Goal: Transaction & Acquisition: Purchase product/service

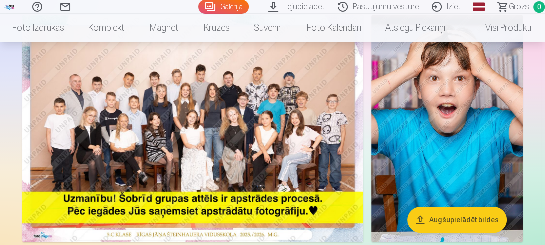
scroll to position [100, 0]
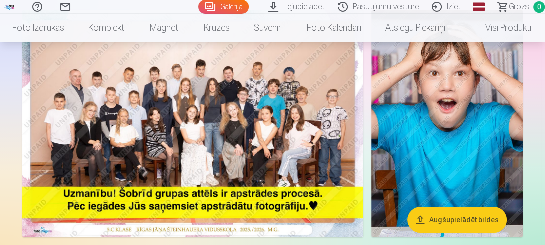
click at [187, 131] on img at bounding box center [193, 124] width 342 height 228
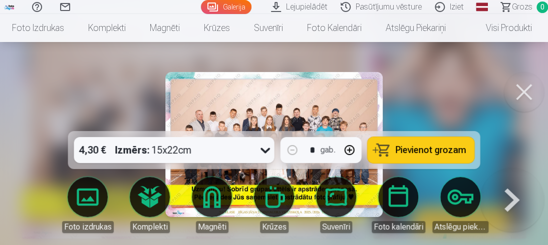
click at [134, 102] on div at bounding box center [274, 122] width 548 height 245
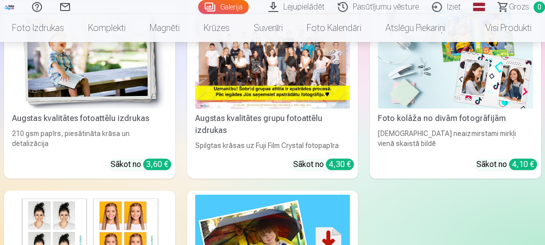
scroll to position [3255, 0]
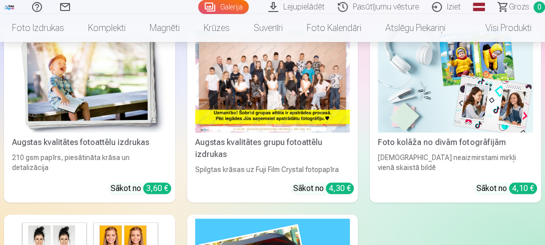
click at [306, 106] on div at bounding box center [272, 81] width 155 height 103
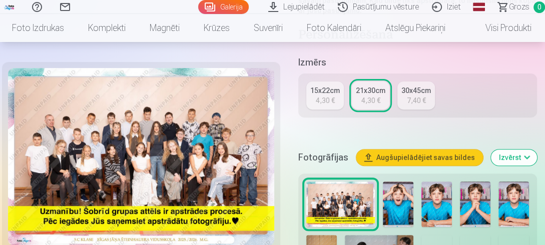
scroll to position [250, 0]
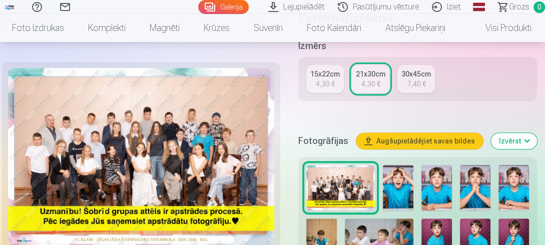
click at [462, 142] on button "Augšupielādējiet savas bildes" at bounding box center [420, 141] width 127 height 16
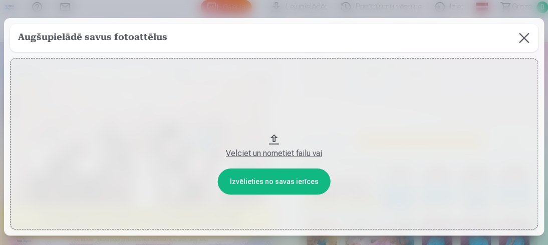
click at [525, 41] on button at bounding box center [524, 38] width 28 height 28
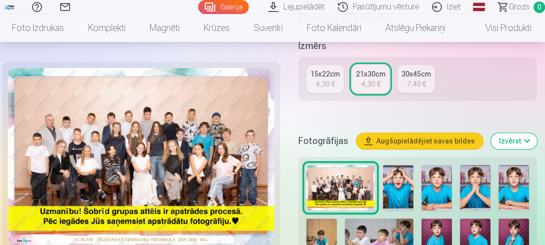
click at [513, 143] on button "Izvērst" at bounding box center [514, 141] width 46 height 16
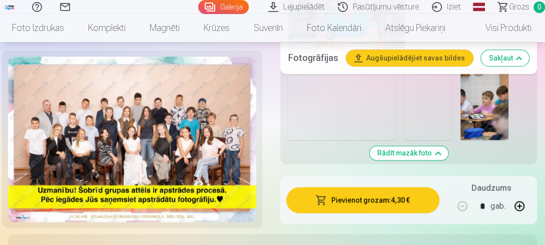
scroll to position [901, 0]
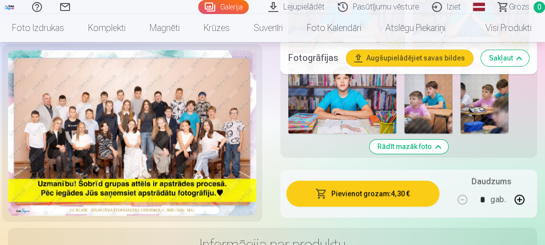
click at [172, 89] on img at bounding box center [132, 133] width 248 height 166
click at [157, 105] on img at bounding box center [132, 133] width 248 height 166
click at [128, 166] on img at bounding box center [132, 133] width 248 height 166
click at [142, 129] on img at bounding box center [132, 133] width 248 height 166
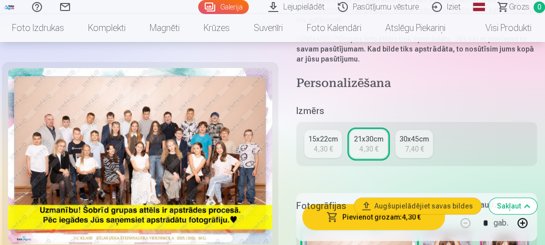
scroll to position [200, 0]
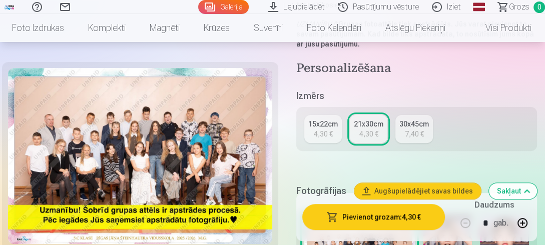
click at [334, 127] on div "15x22cm" at bounding box center [323, 124] width 30 height 10
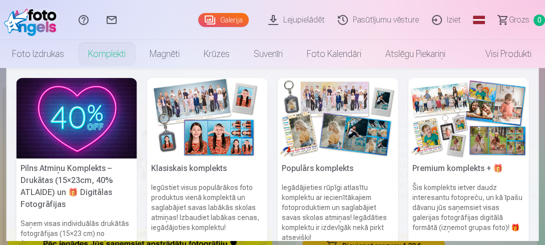
click at [98, 54] on link "Komplekti" at bounding box center [107, 54] width 62 height 28
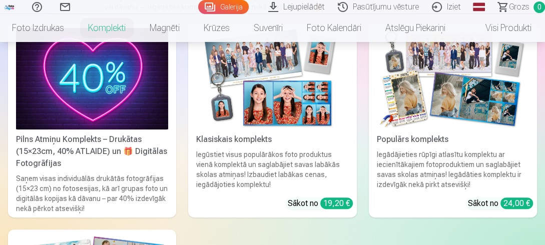
scroll to position [150, 0]
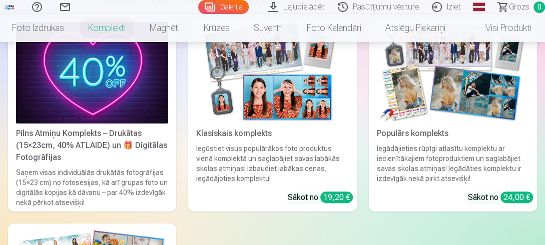
click at [280, 79] on img at bounding box center [272, 73] width 152 height 102
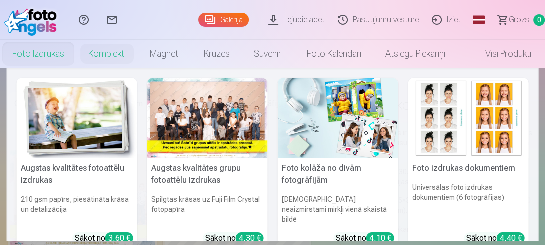
click at [43, 55] on link "Foto izdrukas" at bounding box center [38, 54] width 76 height 28
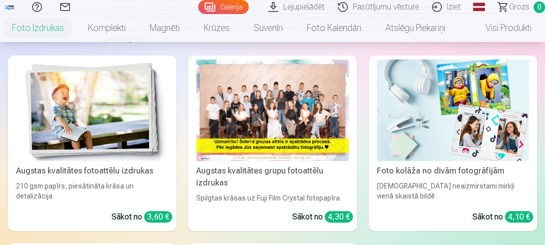
scroll to position [200, 0]
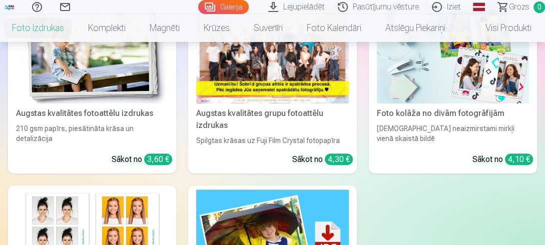
click at [309, 161] on div "Sākot no 4,30 €" at bounding box center [322, 160] width 61 height 12
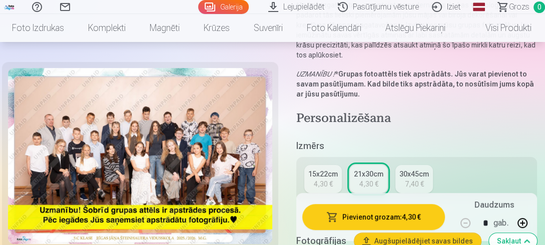
scroll to position [200, 0]
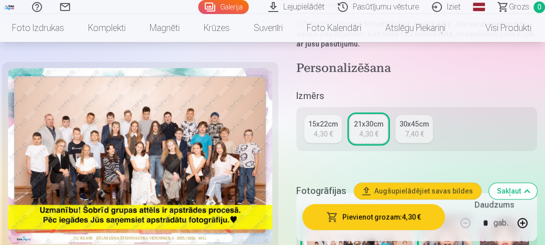
click at [338, 128] on div "15x22cm" at bounding box center [323, 124] width 30 height 10
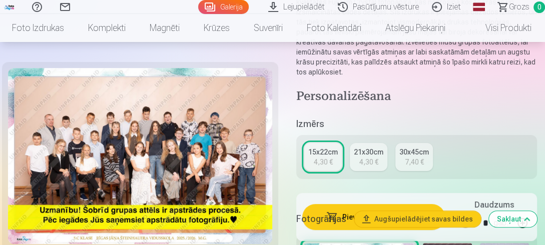
scroll to position [150, 0]
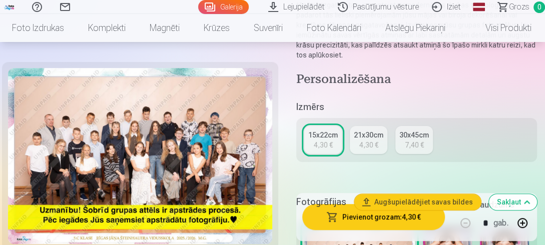
click at [378, 216] on div "Fotogrāfijas Augšupielādējiet savas bildes Sakļaut" at bounding box center [416, 202] width 241 height 32
click at [379, 220] on button "Pievienot grozam : 4,30 €" at bounding box center [373, 217] width 143 height 26
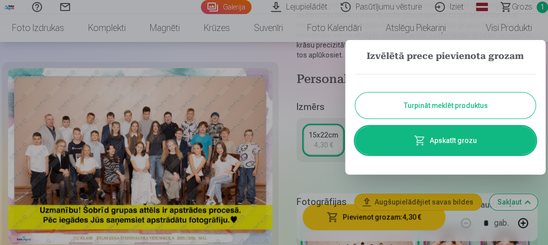
click at [447, 108] on button "Turpināt meklēt produktus" at bounding box center [445, 106] width 180 height 26
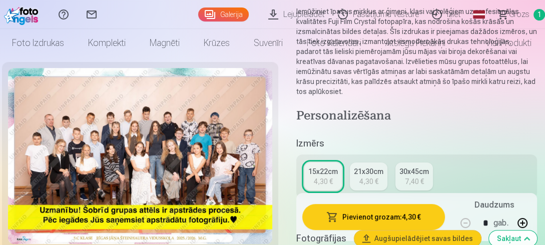
scroll to position [0, 0]
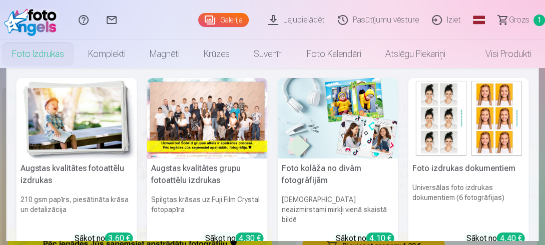
click at [47, 57] on link "Foto izdrukas" at bounding box center [38, 54] width 76 height 28
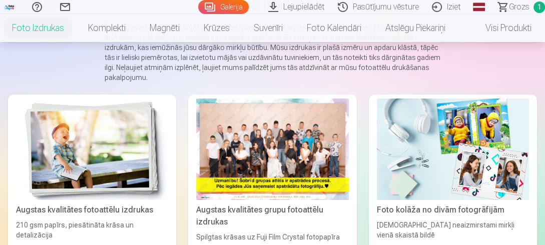
scroll to position [100, 0]
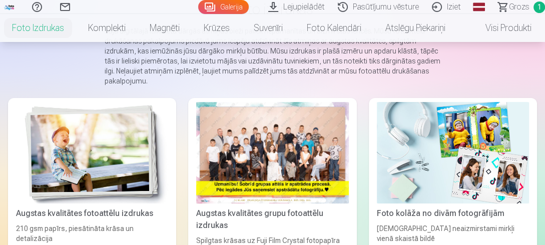
click at [435, 189] on img at bounding box center [453, 153] width 152 height 102
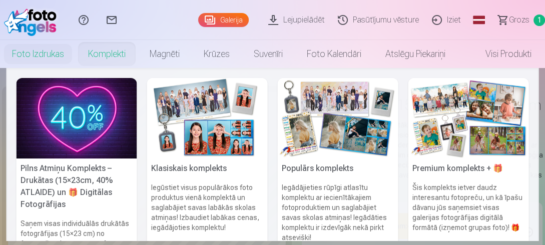
click at [103, 57] on link "Komplekti" at bounding box center [107, 54] width 62 height 28
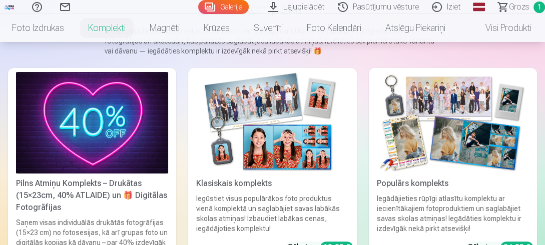
scroll to position [150, 0]
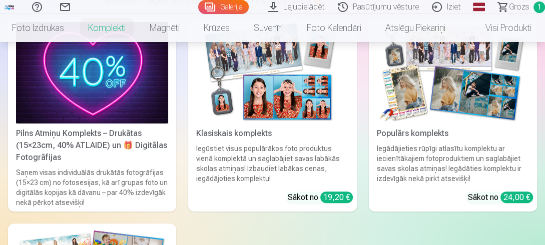
click at [241, 68] on img at bounding box center [272, 73] width 152 height 102
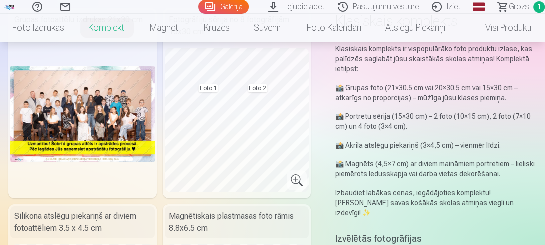
scroll to position [100, 0]
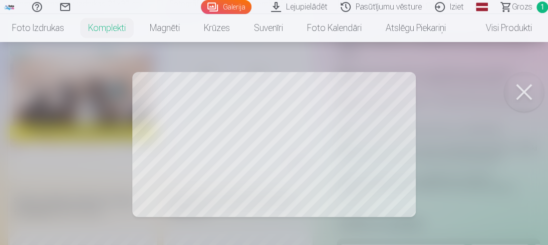
click at [257, 145] on div at bounding box center [274, 122] width 548 height 245
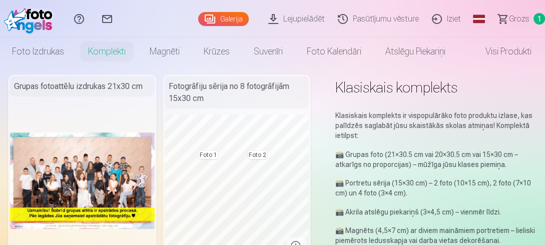
scroll to position [0, 0]
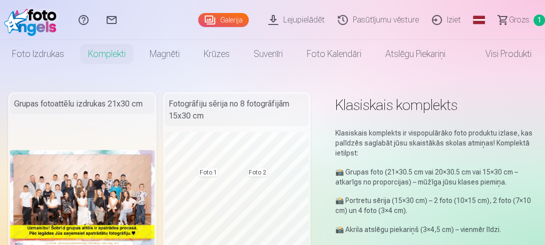
click at [308, 19] on link "Lejupielādēt" at bounding box center [298, 20] width 70 height 40
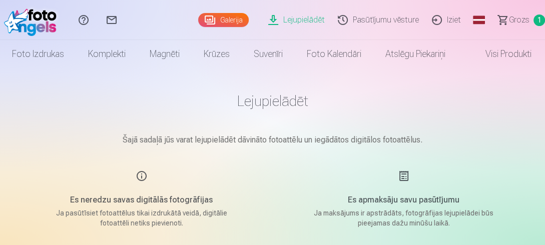
click at [395, 15] on link "Pasūtījumu vēsture" at bounding box center [380, 20] width 94 height 40
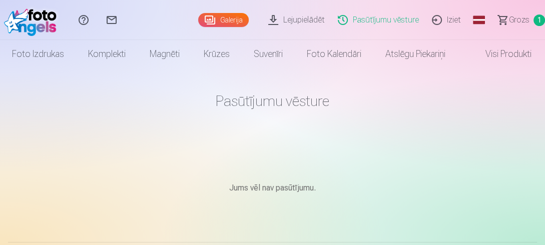
click at [518, 18] on span "Grozs" at bounding box center [519, 20] width 21 height 12
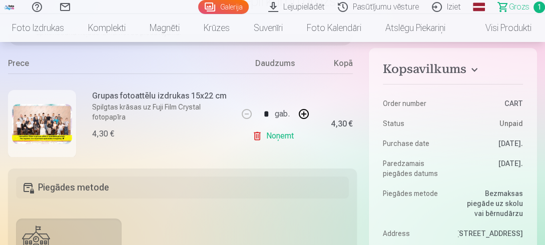
scroll to position [100, 0]
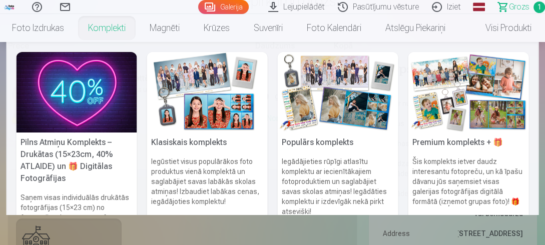
click at [90, 30] on link "Komplekti" at bounding box center [107, 28] width 62 height 28
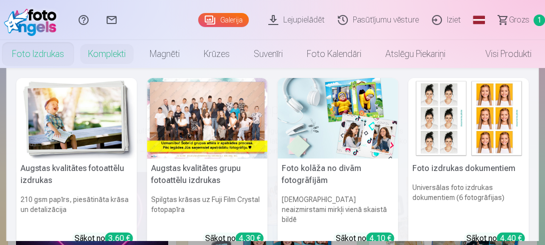
click at [46, 48] on link "Foto izdrukas" at bounding box center [38, 54] width 76 height 28
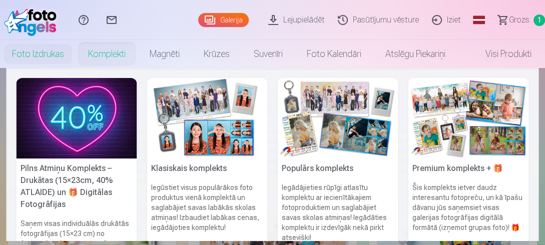
click at [108, 53] on link "Komplekti" at bounding box center [107, 54] width 62 height 28
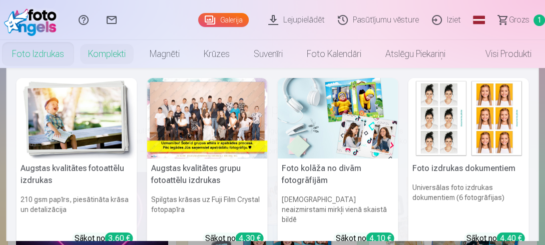
click at [26, 56] on link "Foto izdrukas" at bounding box center [38, 54] width 76 height 28
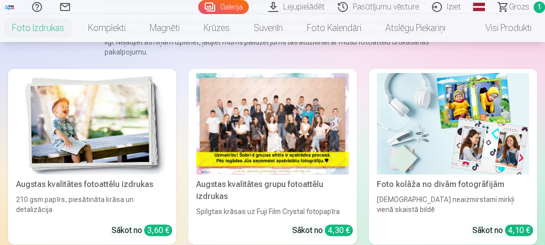
scroll to position [100, 0]
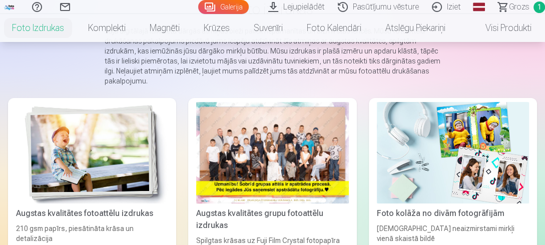
click at [425, 180] on img at bounding box center [453, 153] width 152 height 102
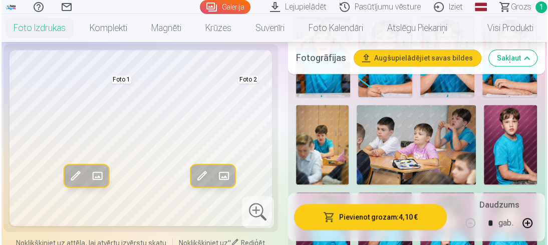
scroll to position [351, 0]
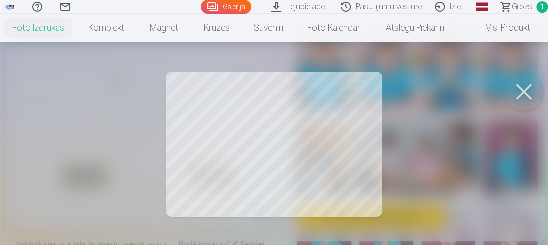
click at [328, 155] on div at bounding box center [274, 122] width 548 height 245
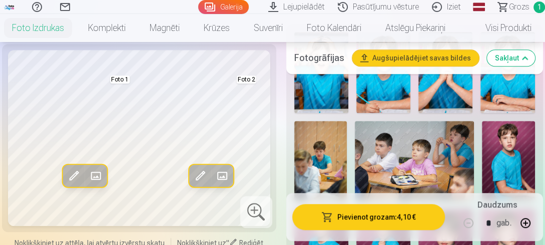
click at [202, 172] on span at bounding box center [200, 176] width 16 height 16
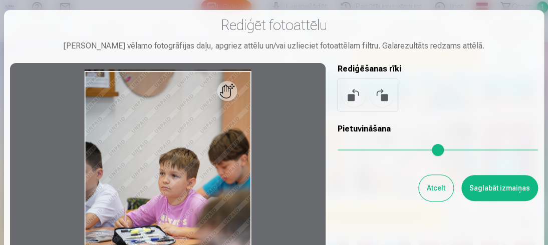
click at [234, 94] on div at bounding box center [168, 195] width 316 height 264
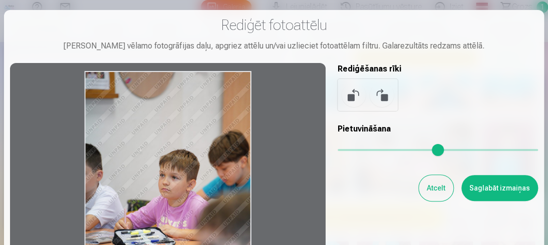
drag, startPoint x: 225, startPoint y: 109, endPoint x: 181, endPoint y: 153, distance: 62.3
click at [185, 168] on div at bounding box center [168, 195] width 316 height 264
drag, startPoint x: 177, startPoint y: 150, endPoint x: 211, endPoint y: 147, distance: 33.7
click at [208, 154] on div at bounding box center [168, 195] width 316 height 264
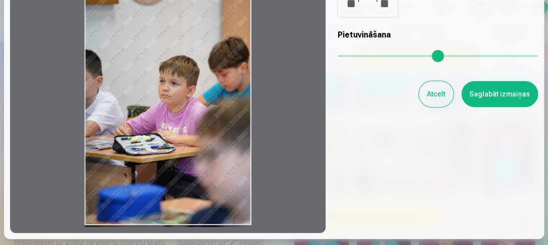
scroll to position [100, 0]
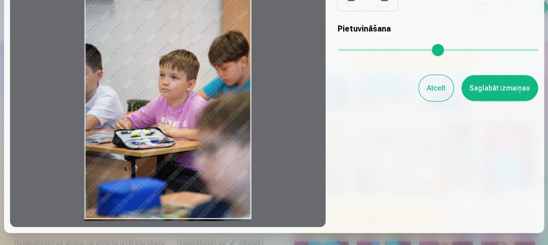
click at [432, 91] on button "Atcelt" at bounding box center [436, 88] width 35 height 26
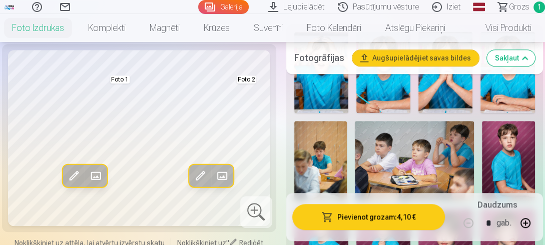
click at [225, 176] on span at bounding box center [222, 176] width 16 height 16
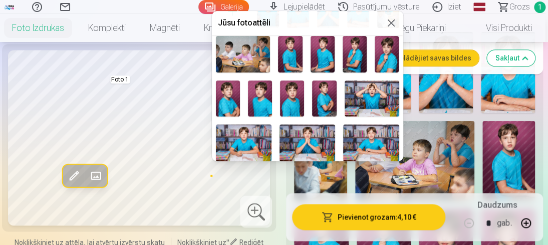
scroll to position [0, 0]
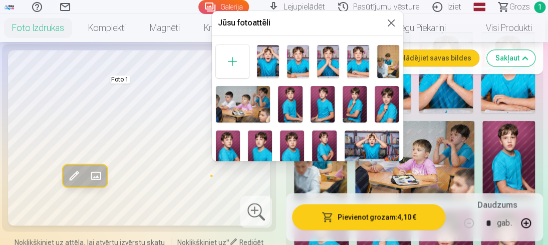
click at [317, 147] on img at bounding box center [324, 149] width 24 height 37
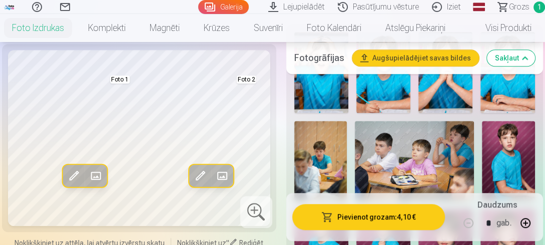
click at [223, 175] on span at bounding box center [222, 176] width 16 height 16
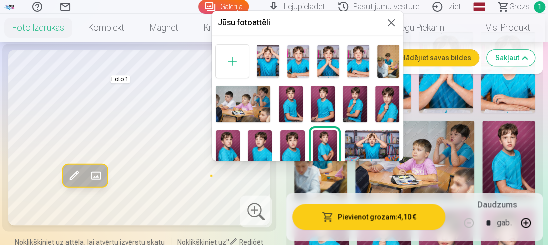
click at [252, 210] on div at bounding box center [274, 122] width 548 height 245
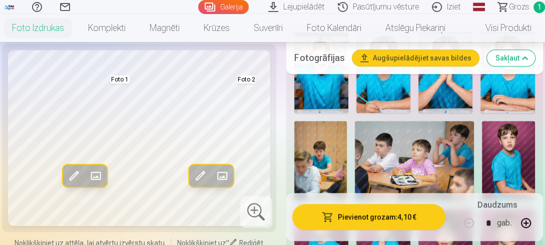
click at [252, 209] on div at bounding box center [256, 212] width 32 height 32
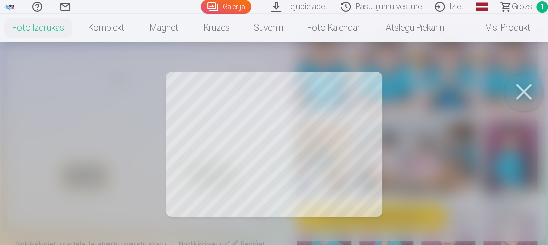
click at [332, 143] on div at bounding box center [274, 122] width 548 height 245
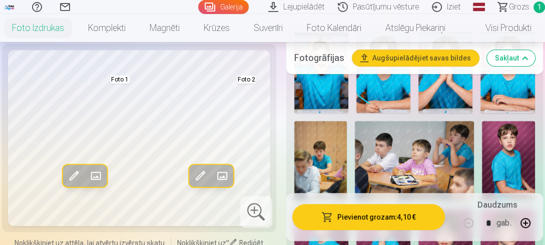
click at [511, 145] on img at bounding box center [508, 161] width 53 height 80
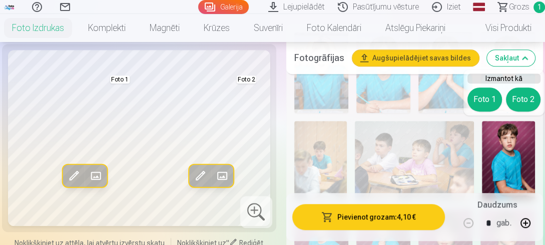
click at [222, 177] on span at bounding box center [222, 176] width 16 height 16
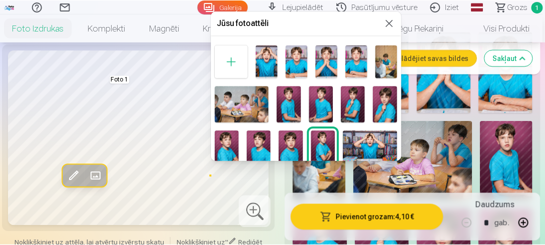
scroll to position [92, 0]
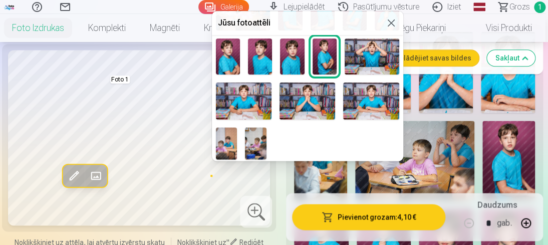
click at [388, 23] on button at bounding box center [391, 23] width 12 height 12
